Goal: Information Seeking & Learning: Learn about a topic

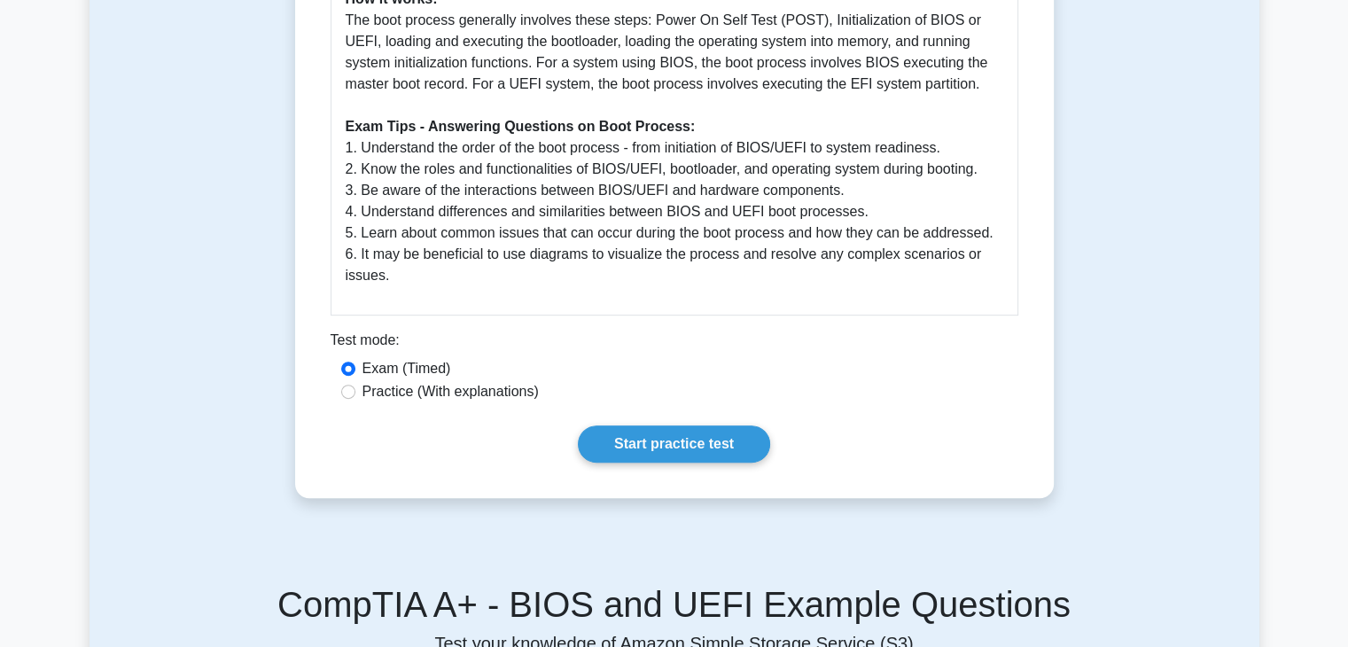
scroll to position [798, 0]
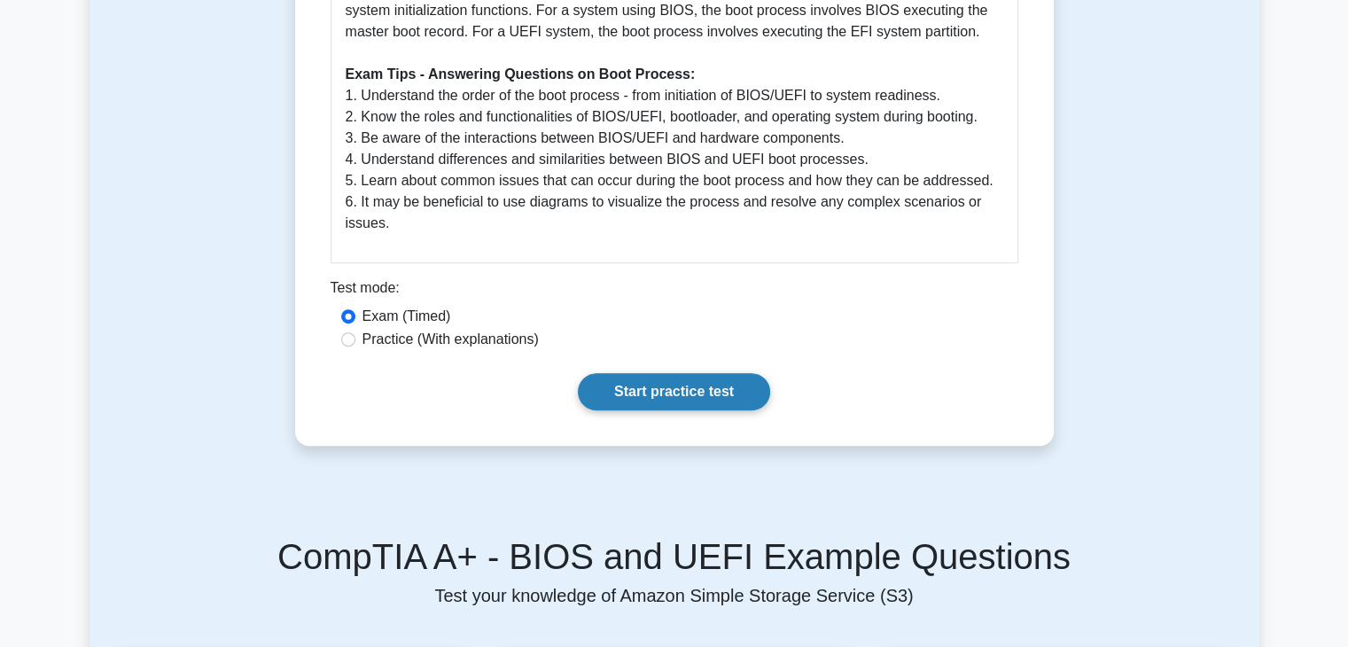
click at [681, 381] on link "Start practice test" at bounding box center [674, 391] width 192 height 37
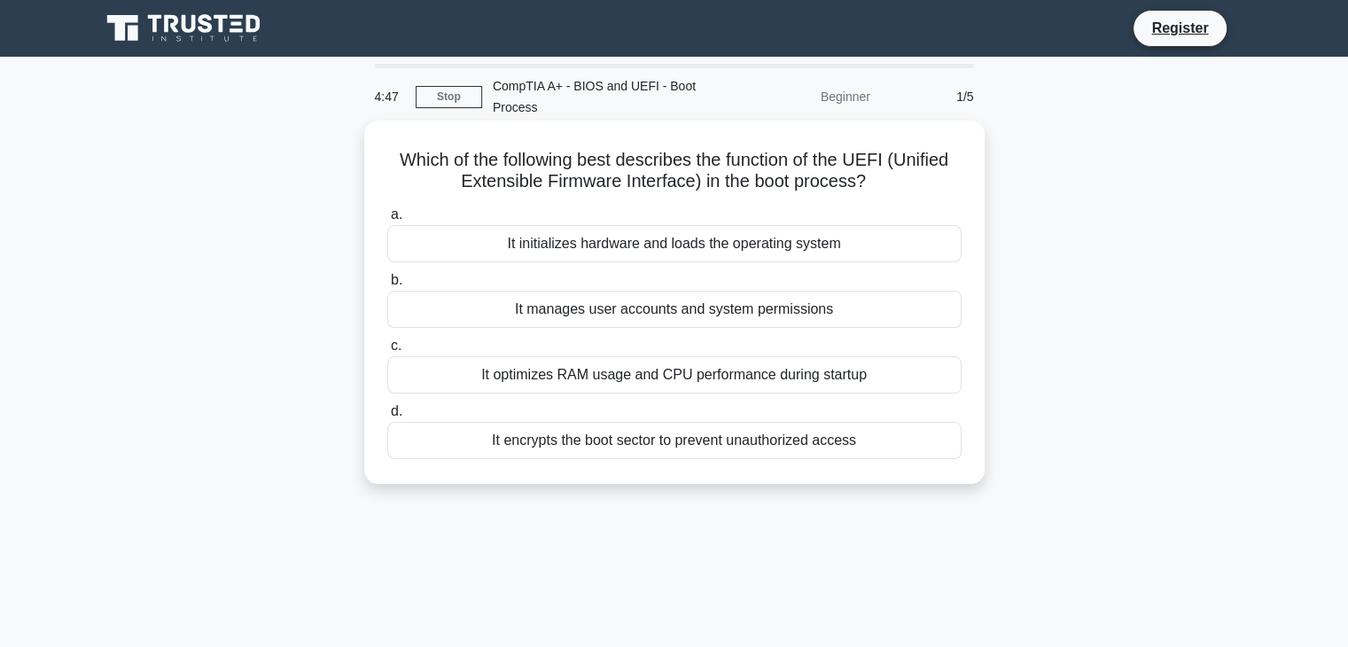
click at [775, 246] on div "It initializes hardware and loads the operating system" at bounding box center [674, 243] width 575 height 37
click at [387, 221] on input "a. It initializes hardware and loads the operating system" at bounding box center [387, 215] width 0 height 12
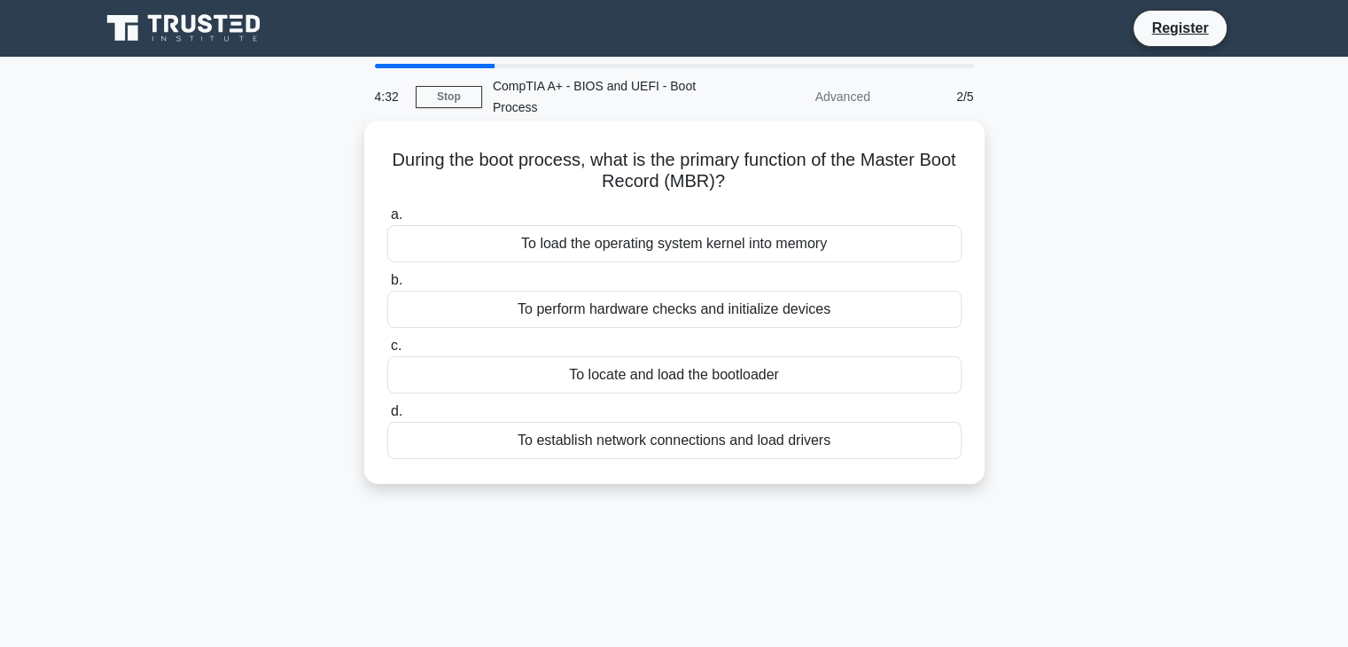
click at [886, 375] on div "To locate and load the bootloader" at bounding box center [674, 374] width 575 height 37
click at [387, 352] on input "c. To locate and load the bootloader" at bounding box center [387, 346] width 0 height 12
click at [932, 250] on div "Initializes hardware and loads the bootloader" at bounding box center [674, 243] width 575 height 37
click at [387, 221] on input "a. Initializes hardware and loads the bootloader" at bounding box center [387, 215] width 0 height 12
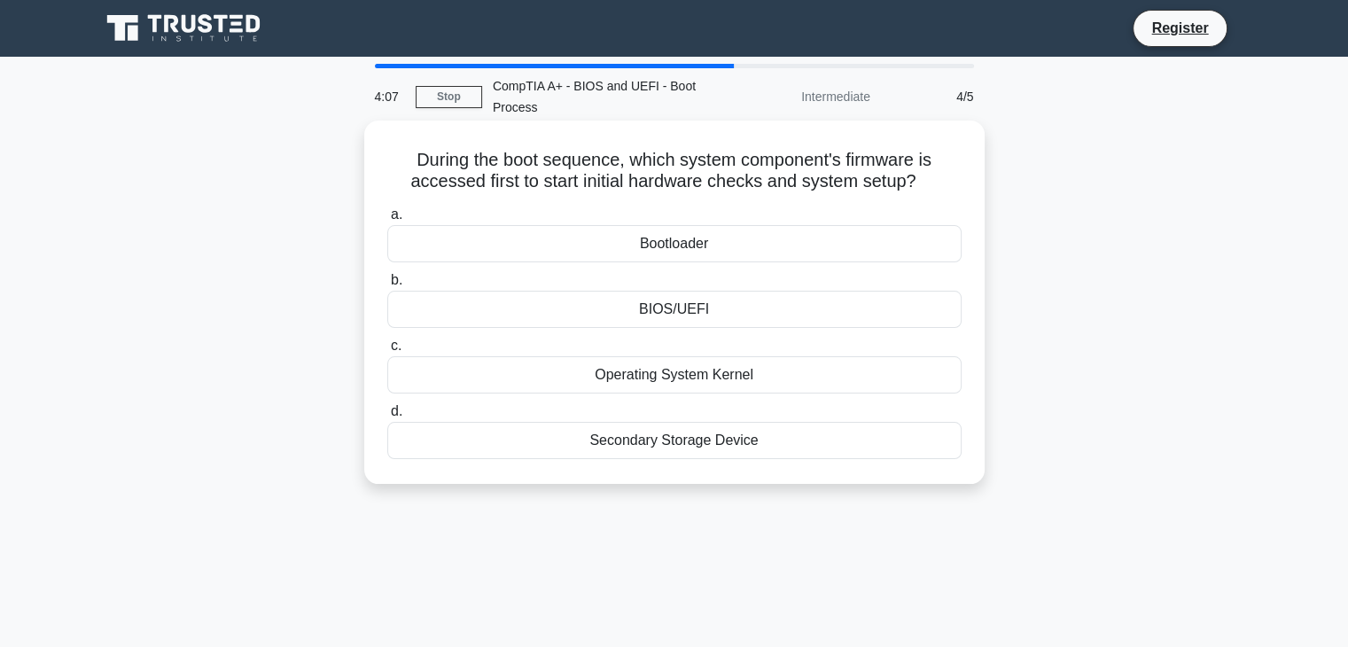
click at [913, 317] on div "BIOS/UEFI" at bounding box center [674, 309] width 575 height 37
click at [387, 286] on input "b. BIOS/[GEOGRAPHIC_DATA]" at bounding box center [387, 281] width 0 height 12
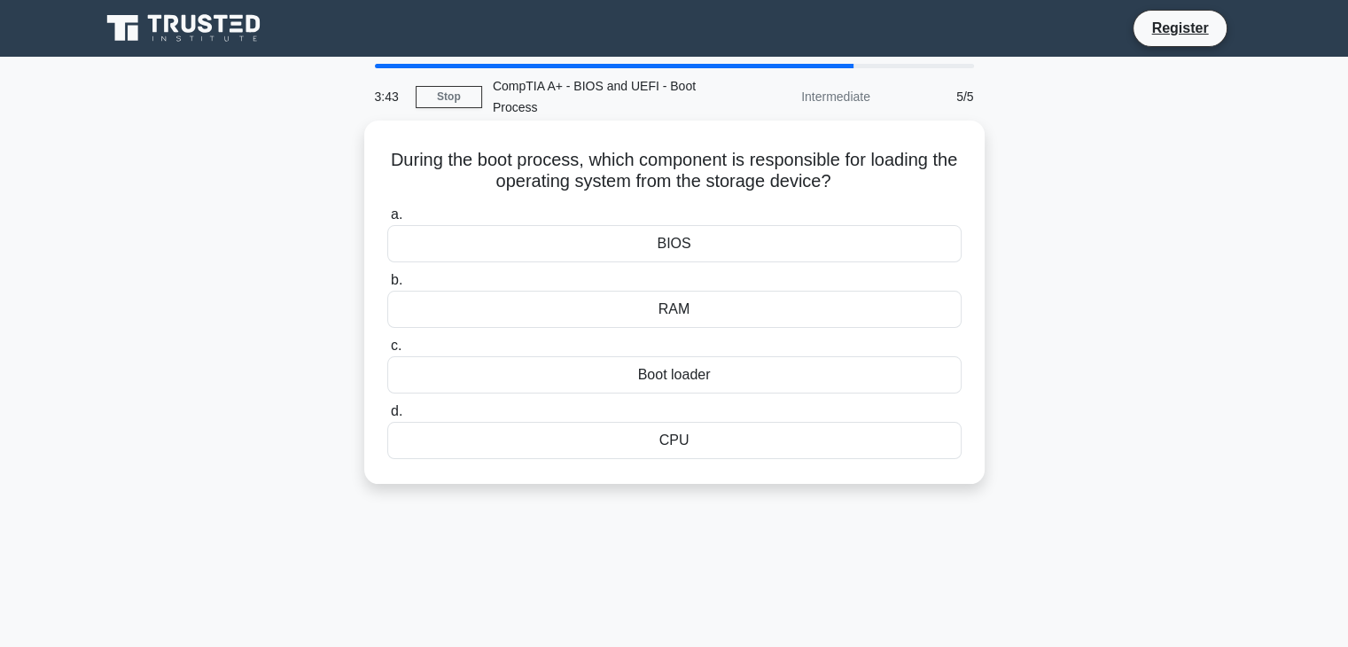
click at [638, 380] on div "Boot loader" at bounding box center [674, 374] width 575 height 37
click at [387, 352] on input "c. Boot loader" at bounding box center [387, 346] width 0 height 12
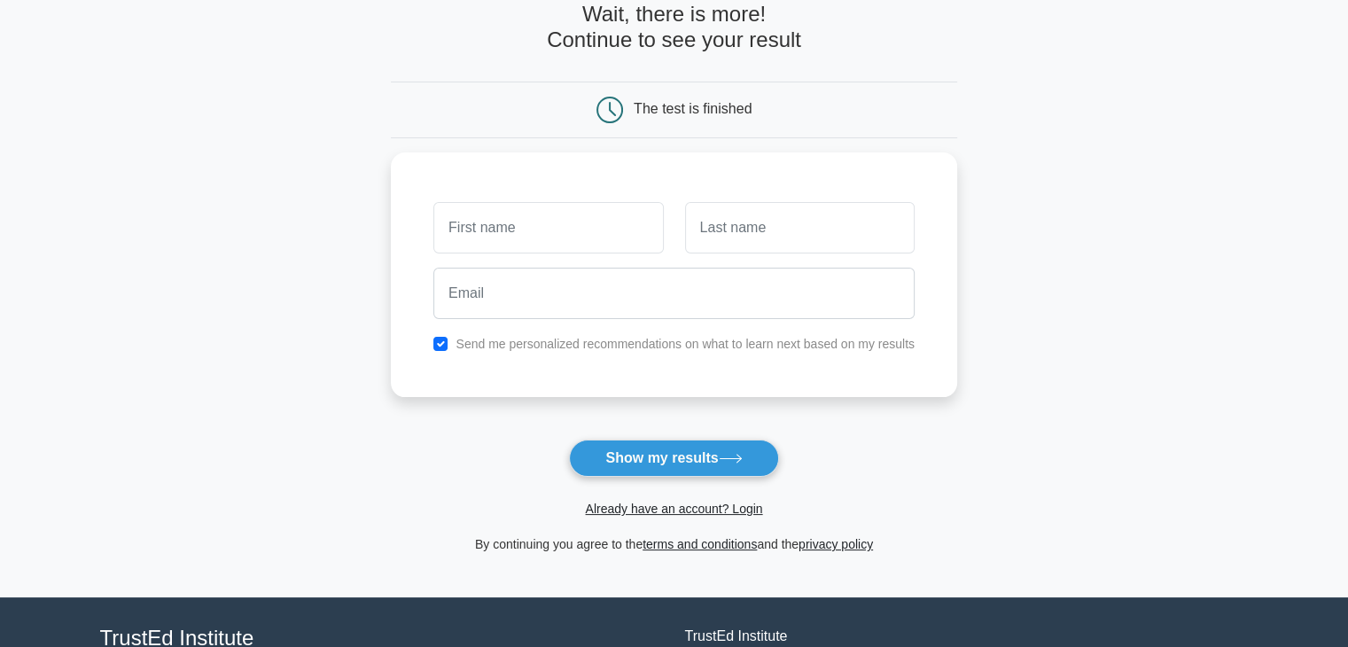
scroll to position [243, 0]
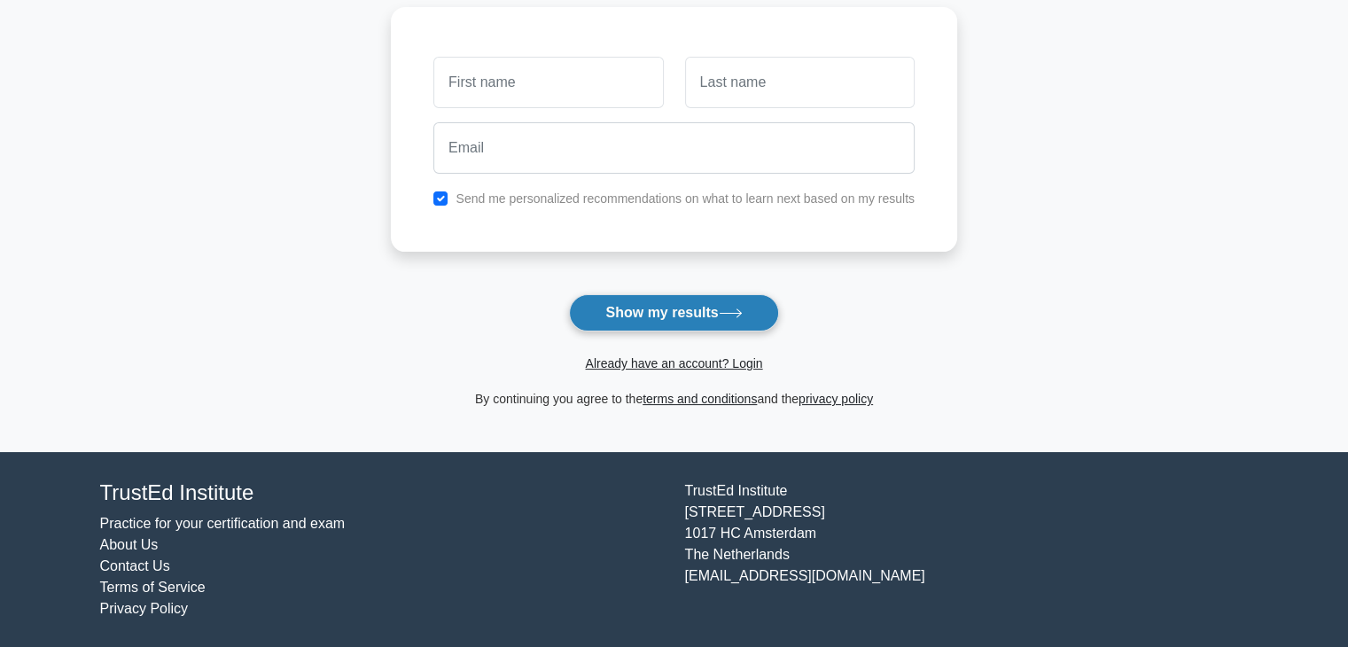
click at [703, 309] on button "Show my results" at bounding box center [673, 312] width 209 height 37
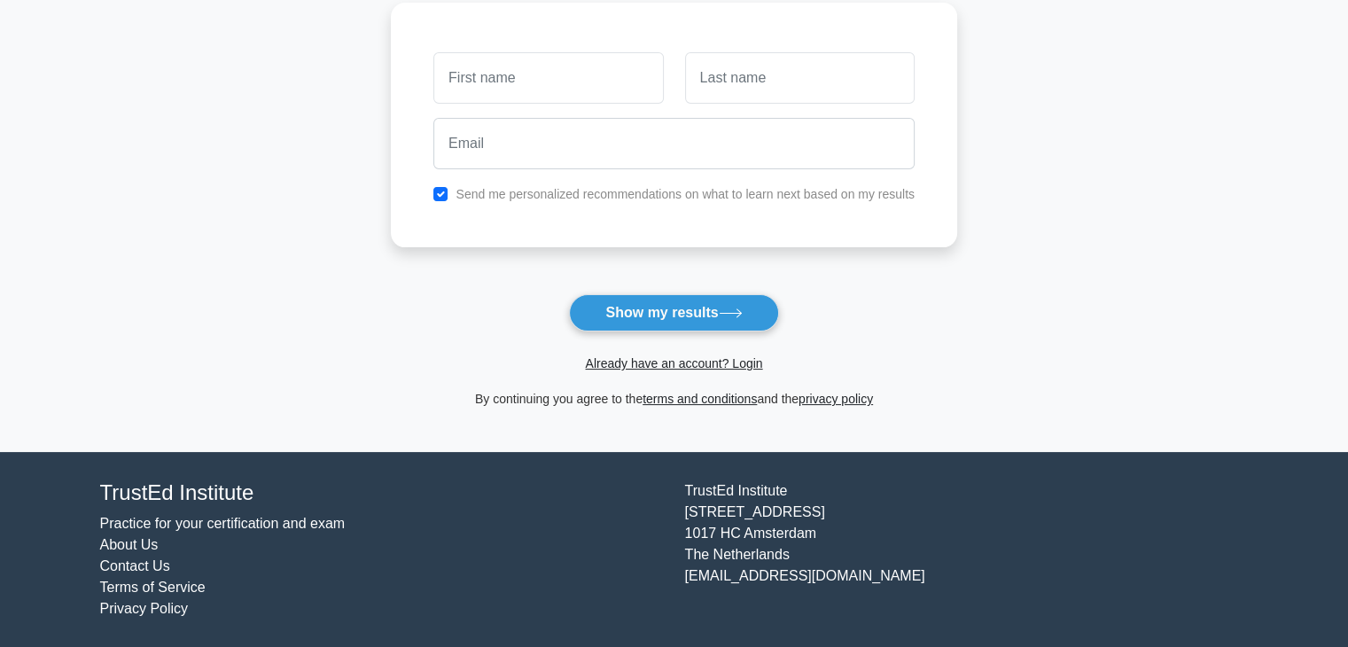
click at [675, 188] on label "Send me personalized recommendations on what to learn next based on my results" at bounding box center [685, 194] width 459 height 14
click at [676, 189] on label "Send me personalized recommendations on what to learn next based on my results" at bounding box center [685, 194] width 459 height 14
click at [440, 191] on input "checkbox" at bounding box center [441, 194] width 14 height 14
checkbox input "false"
click at [749, 74] on input "text" at bounding box center [800, 77] width 230 height 51
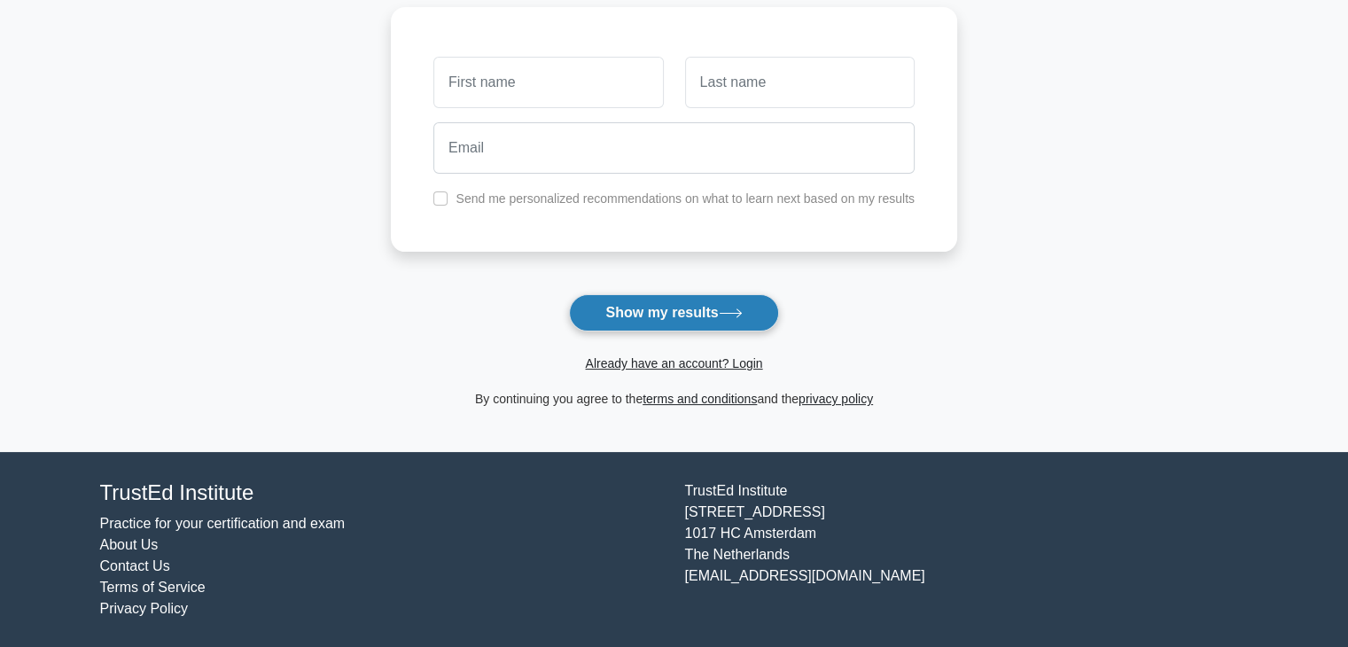
click at [754, 299] on button "Show my results" at bounding box center [673, 312] width 209 height 37
